Goal: Check status: Check status

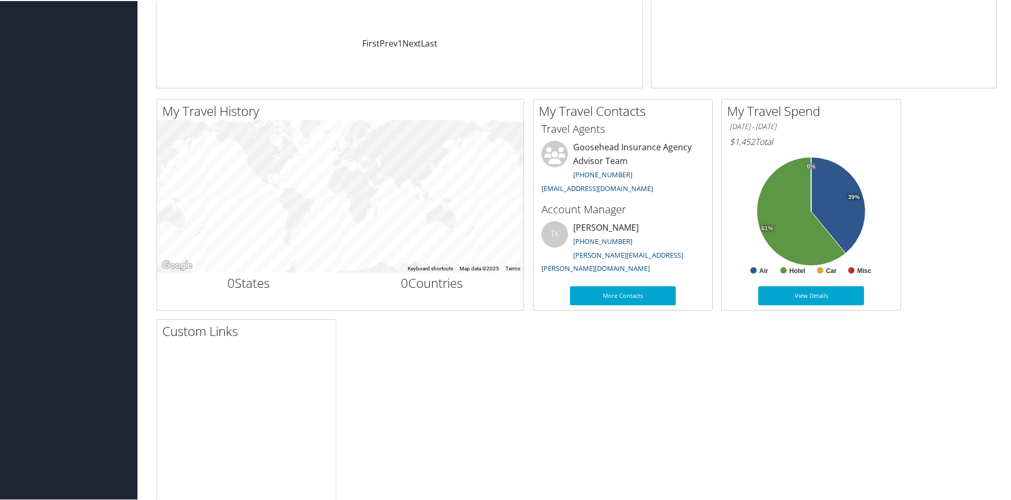
scroll to position [264, 0]
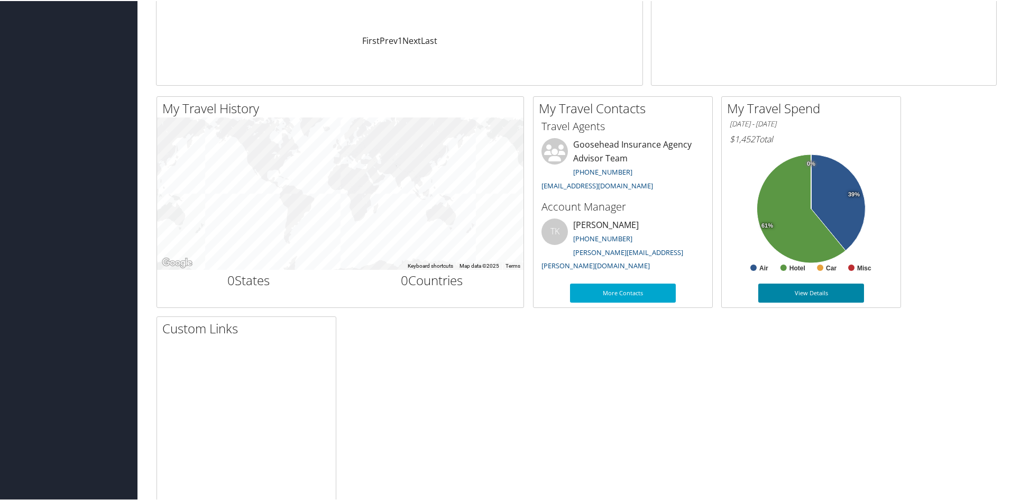
click at [818, 287] on link "View Details" at bounding box center [811, 291] width 106 height 19
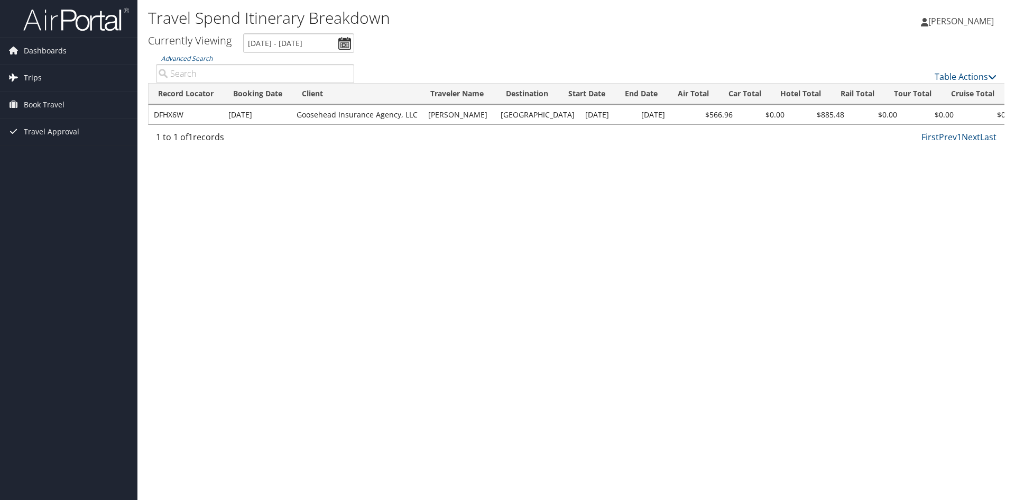
click at [44, 74] on link "Trips" at bounding box center [68, 77] width 137 height 26
click at [49, 104] on link "Current/Future Trips" at bounding box center [68, 99] width 137 height 16
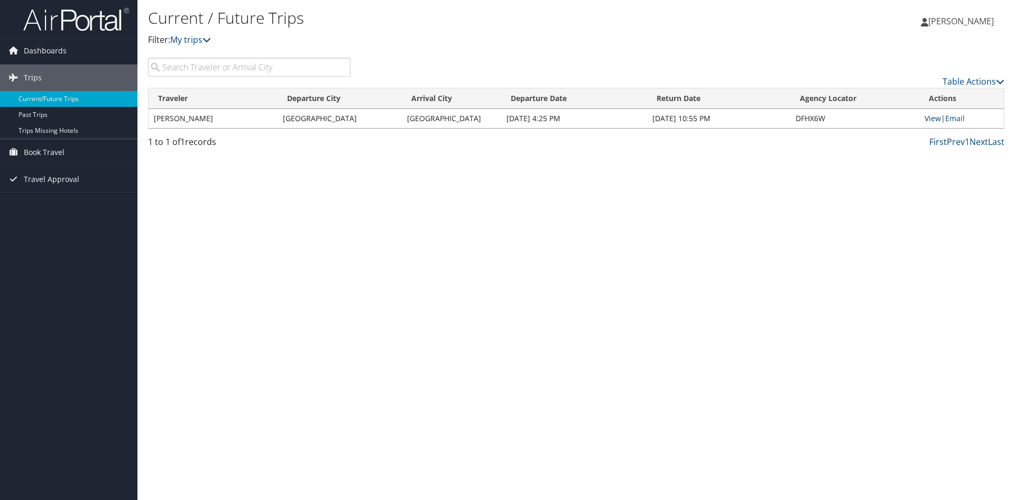
click at [930, 116] on link "View" at bounding box center [933, 118] width 16 height 10
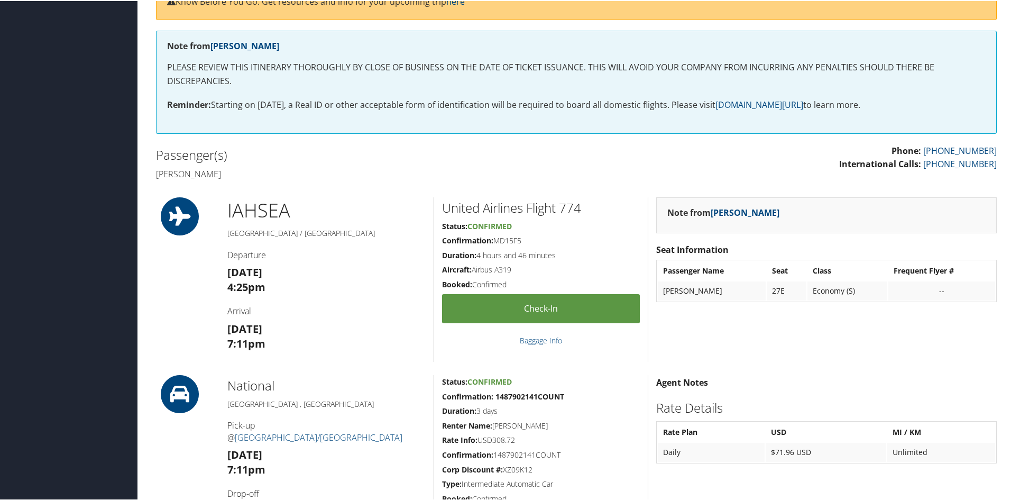
scroll to position [264, 0]
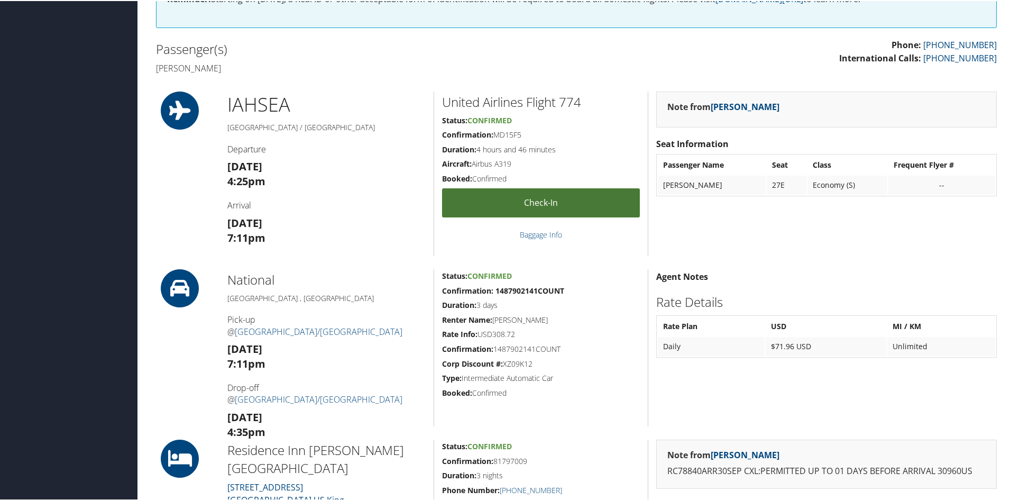
click at [541, 201] on link "Check-in" at bounding box center [541, 201] width 198 height 29
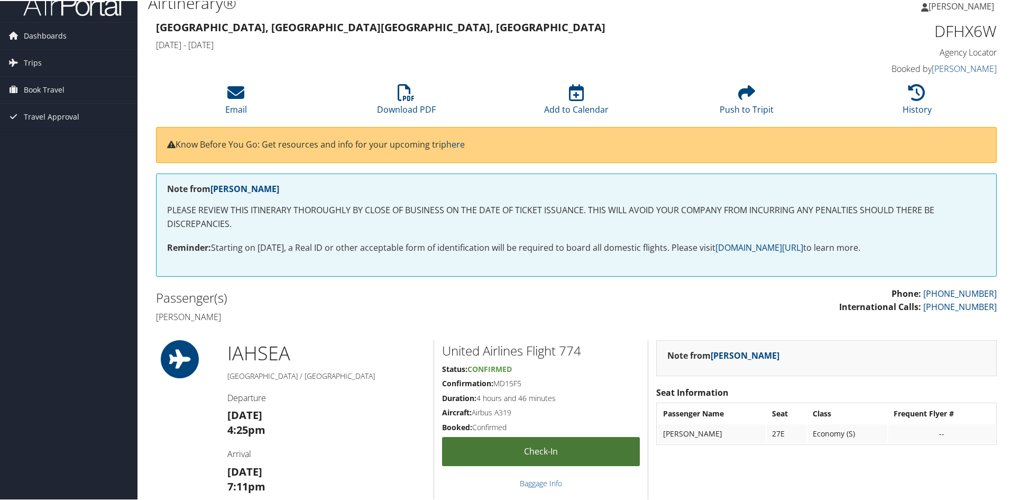
scroll to position [0, 0]
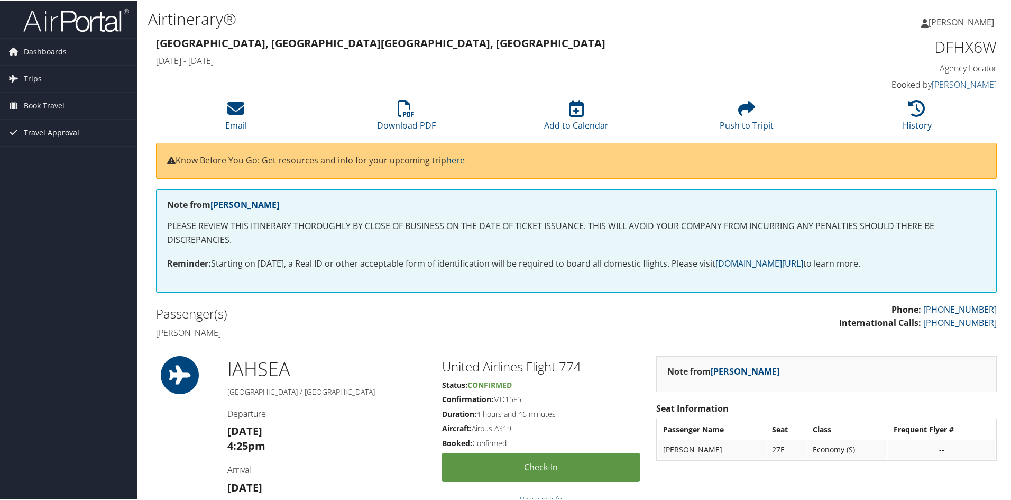
click at [40, 129] on span "Travel Approval" at bounding box center [52, 131] width 56 height 26
click at [53, 40] on span "Dashboards" at bounding box center [45, 51] width 43 height 26
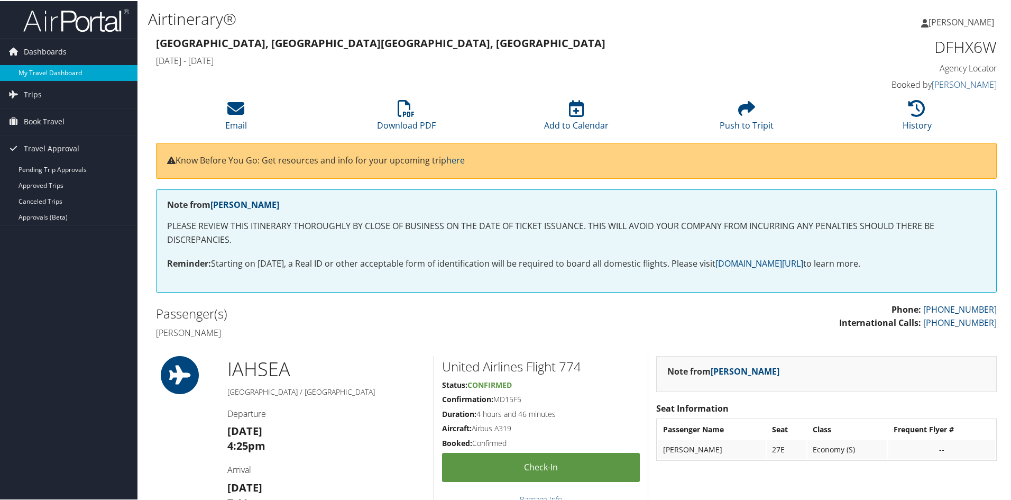
click at [42, 70] on link "My Travel Dashboard" at bounding box center [68, 72] width 137 height 16
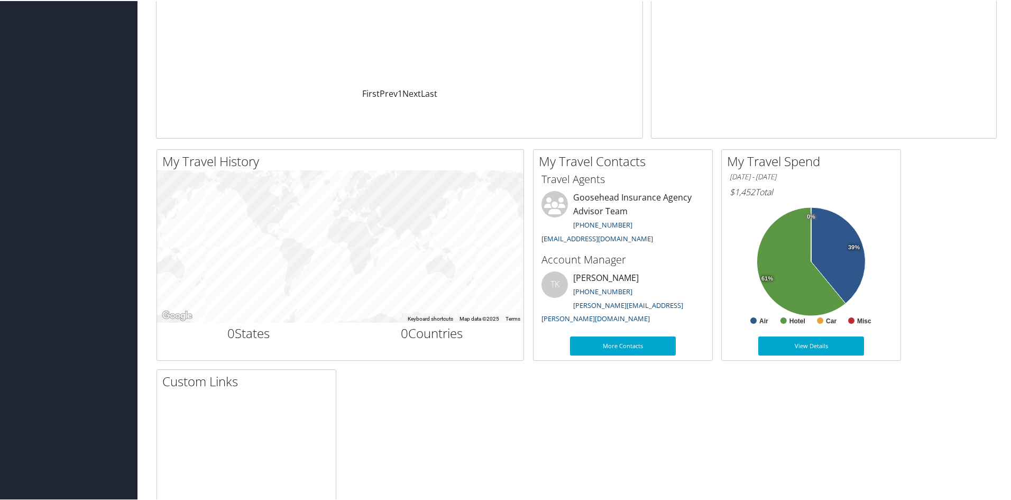
scroll to position [310, 0]
